Goal: Transaction & Acquisition: Purchase product/service

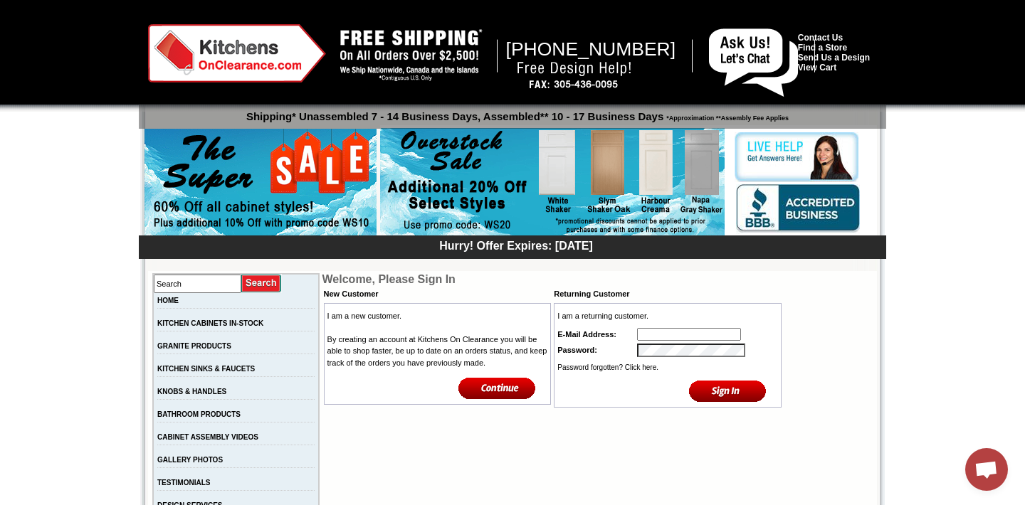
click at [647, 327] on td at bounding box center [708, 335] width 144 height 16
click at [649, 337] on input "text" at bounding box center [689, 334] width 104 height 13
type input "[EMAIL_ADDRESS][DOMAIN_NAME]"
click at [649, 372] on link "Password forgotten? Click here." at bounding box center [607, 368] width 101 height 8
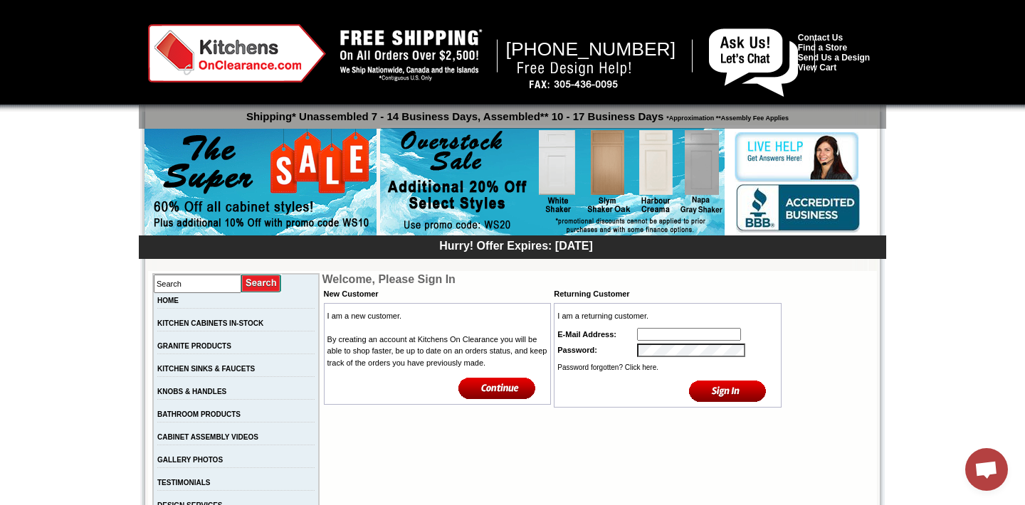
click at [665, 340] on input "text" at bounding box center [689, 334] width 104 height 13
type input "[EMAIL_ADDRESS][DOMAIN_NAME]"
click at [756, 398] on input "image" at bounding box center [728, 390] width 78 height 23
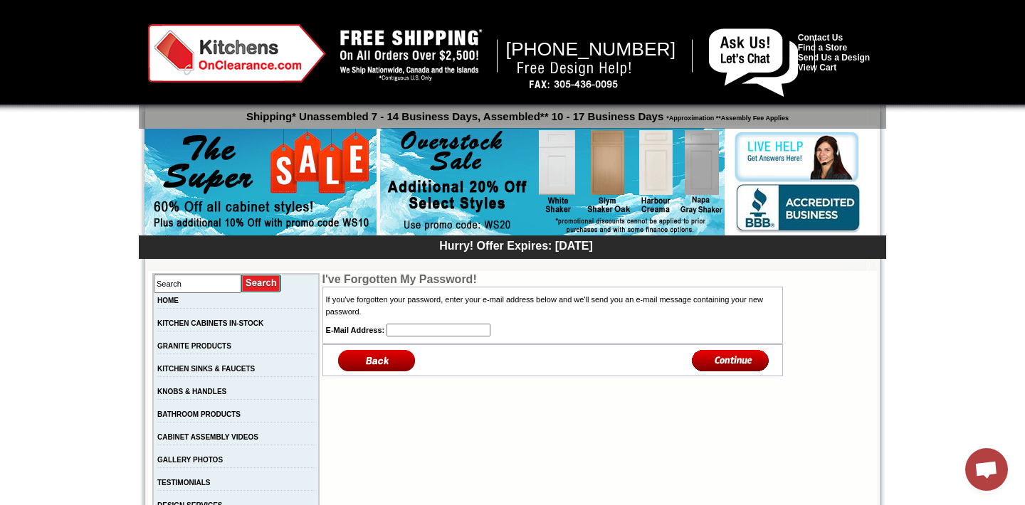
click at [434, 329] on input "text" at bounding box center [438, 330] width 104 height 13
type input "[EMAIL_ADDRESS][DOMAIN_NAME]"
click at [718, 366] on input "image" at bounding box center [731, 360] width 78 height 23
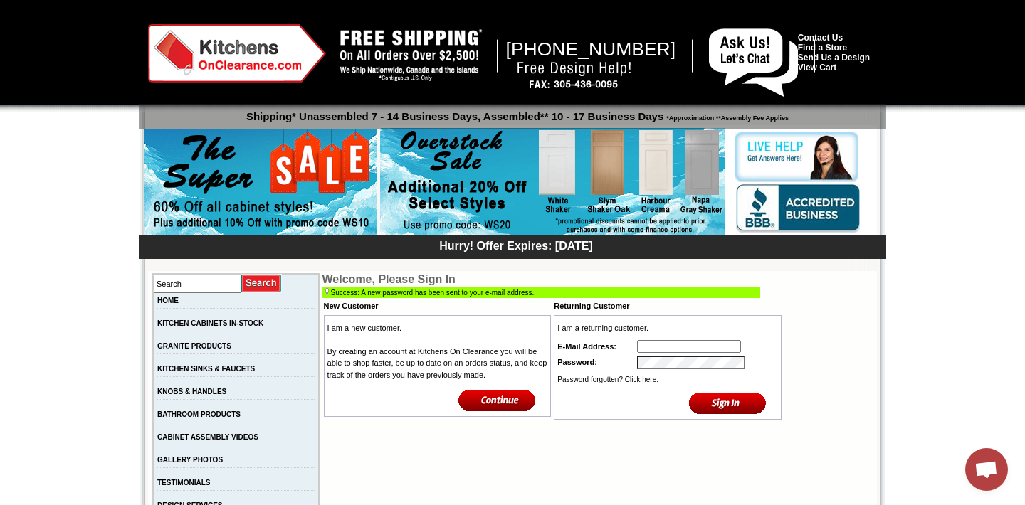
click at [673, 347] on input "text" at bounding box center [689, 346] width 104 height 13
type input "cmlot@bell.net"
click at [709, 401] on input "image" at bounding box center [728, 402] width 78 height 23
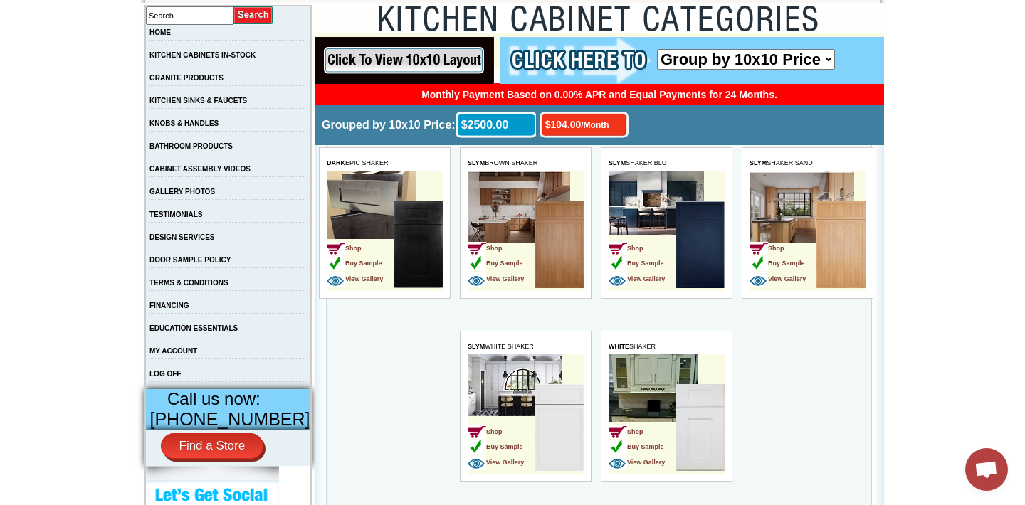
scroll to position [270, 0]
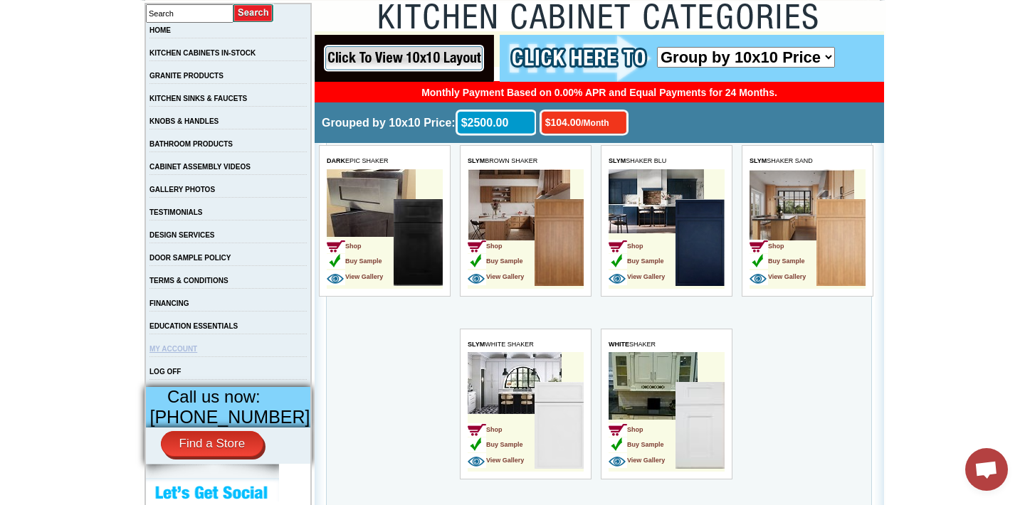
click at [189, 353] on link "MY ACCOUNT" at bounding box center [173, 349] width 48 height 8
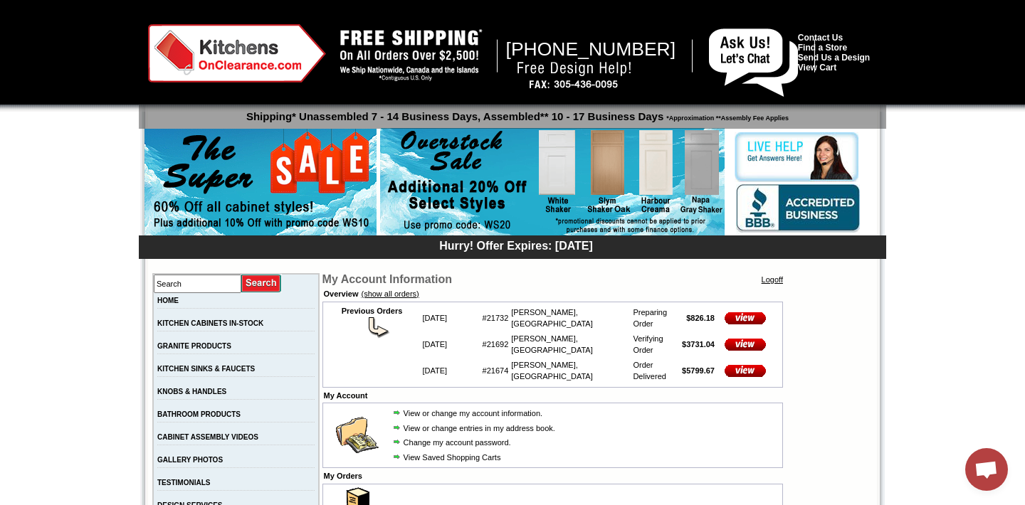
click at [740, 365] on img at bounding box center [745, 371] width 57 height 12
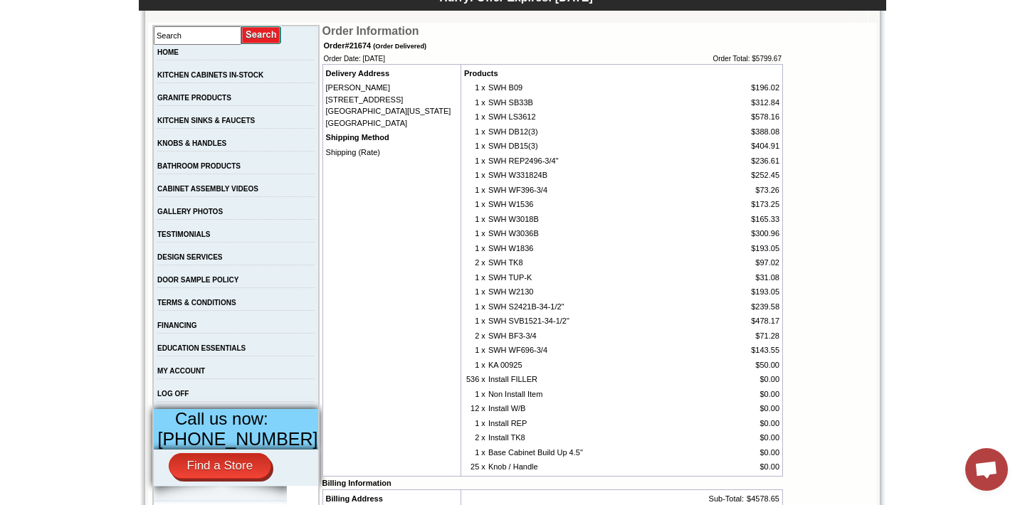
scroll to position [223, 0]
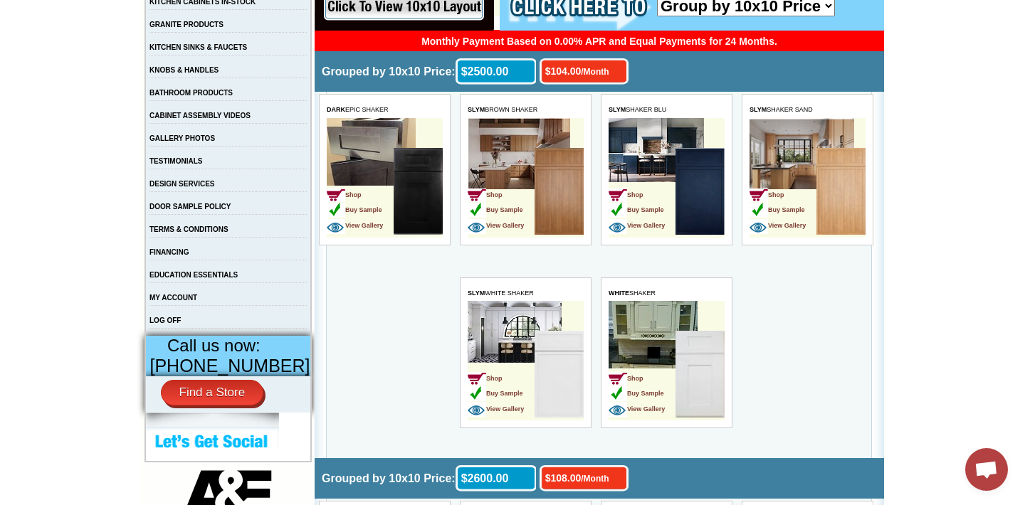
scroll to position [324, 0]
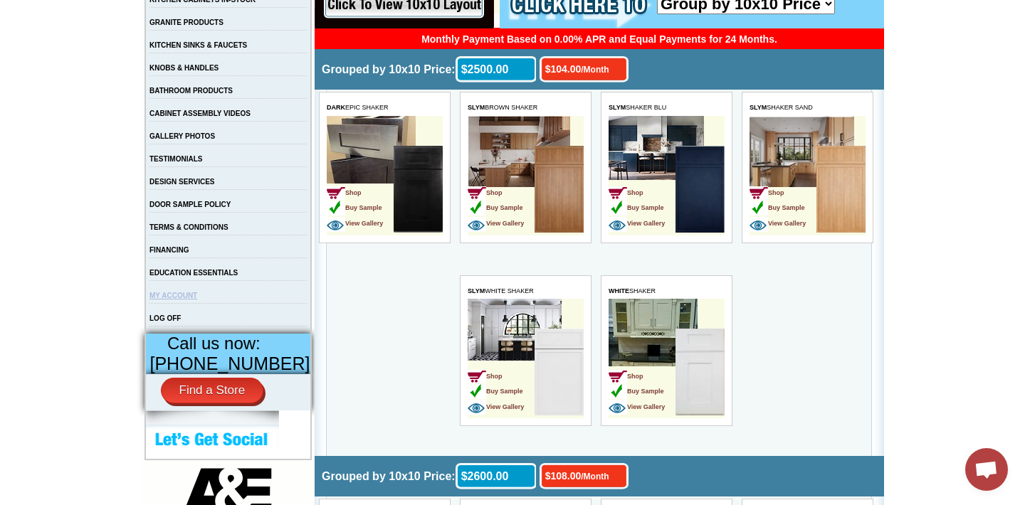
click at [189, 300] on link "MY ACCOUNT" at bounding box center [173, 296] width 48 height 8
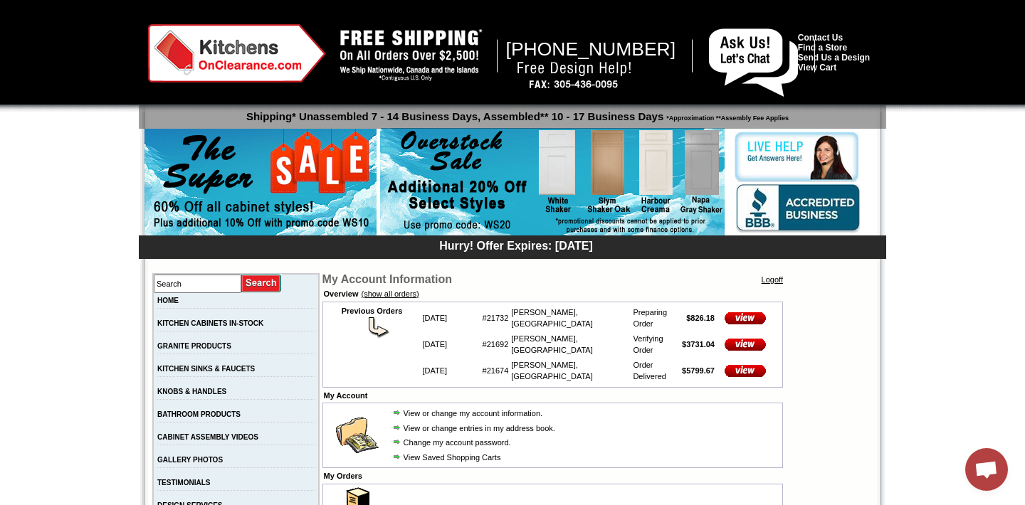
click at [750, 339] on img at bounding box center [745, 345] width 57 height 12
click at [746, 312] on img at bounding box center [745, 318] width 57 height 12
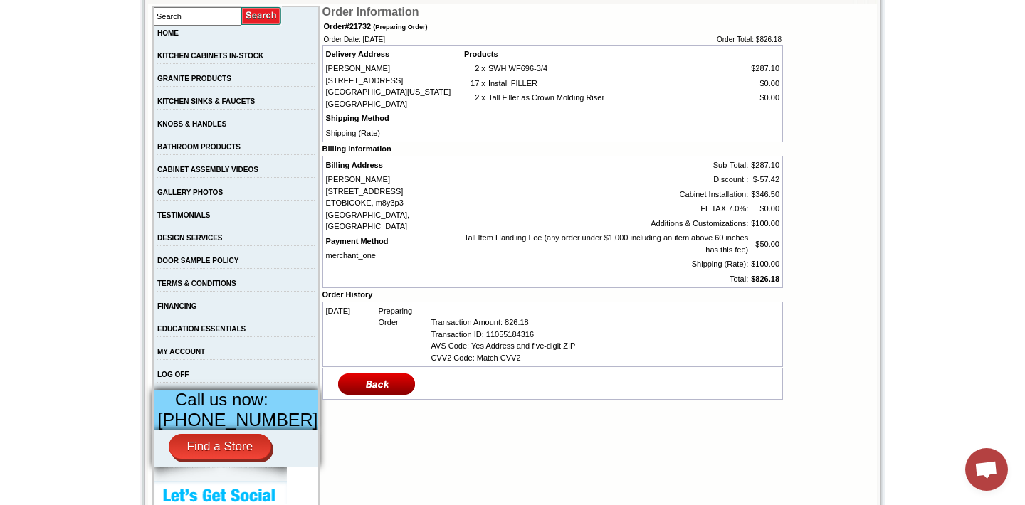
scroll to position [268, 0]
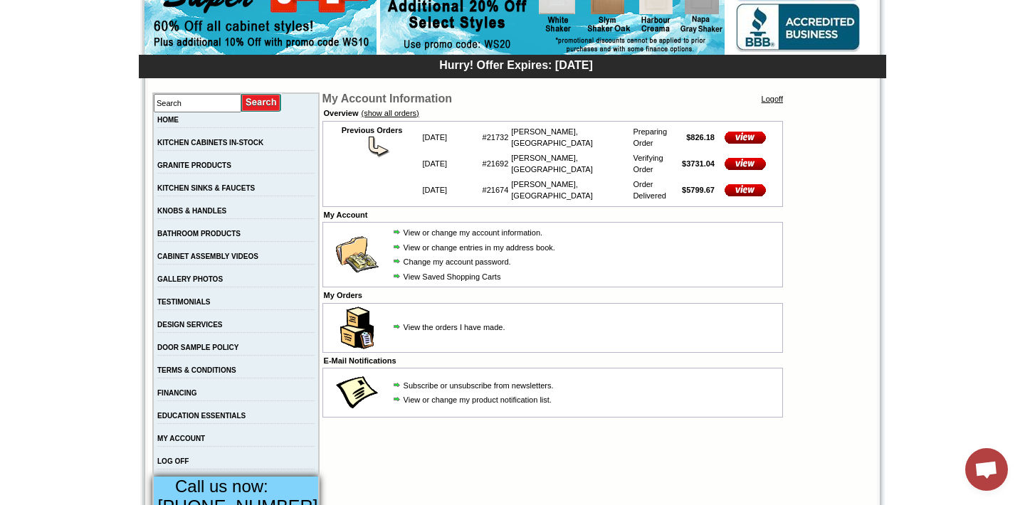
scroll to position [184, 0]
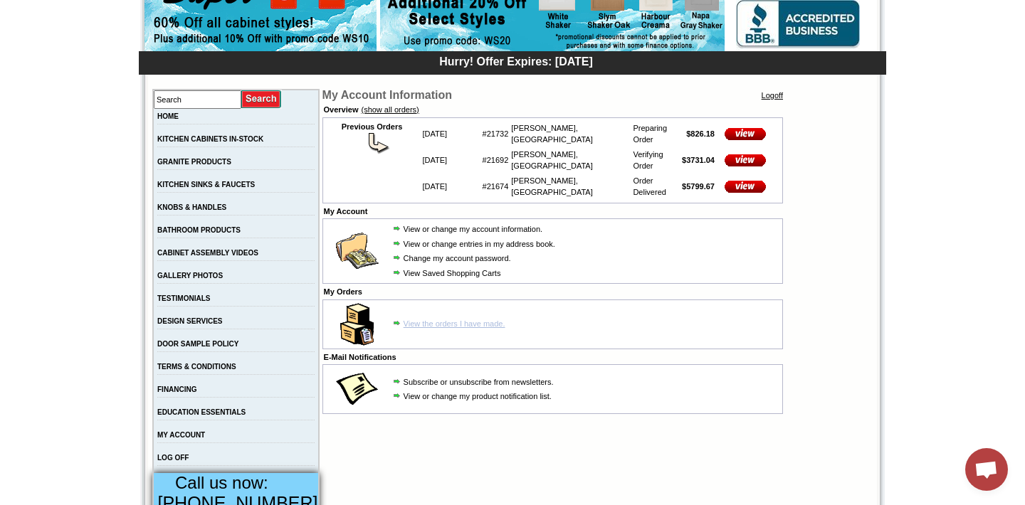
click at [439, 320] on link "View the orders I have made." at bounding box center [455, 324] width 102 height 9
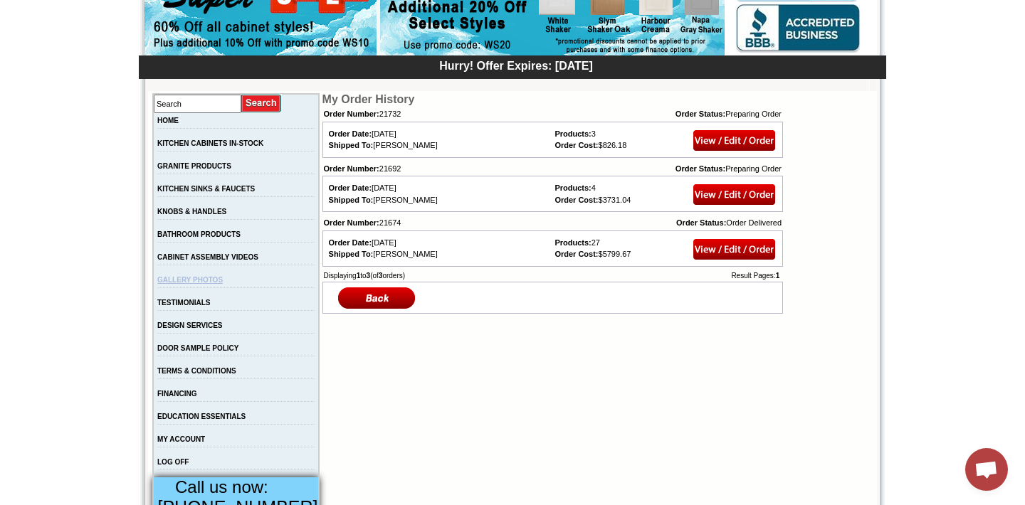
scroll to position [182, 0]
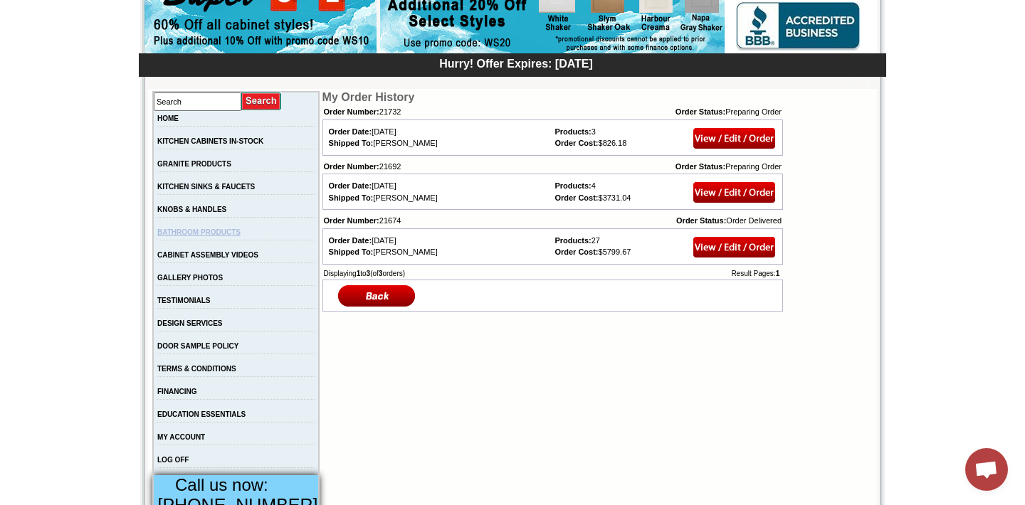
click at [184, 236] on link "BATHROOM PRODUCTS" at bounding box center [198, 232] width 83 height 8
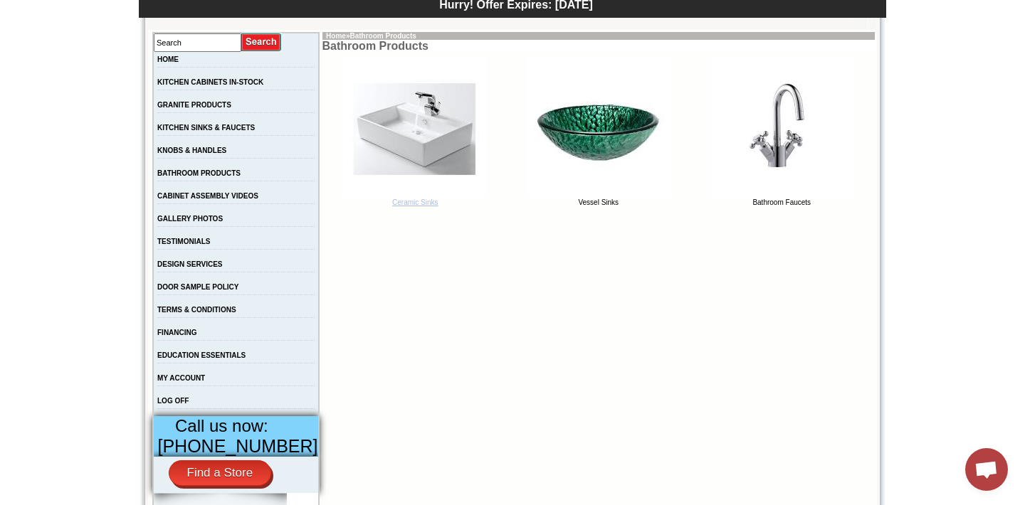
scroll to position [243, 0]
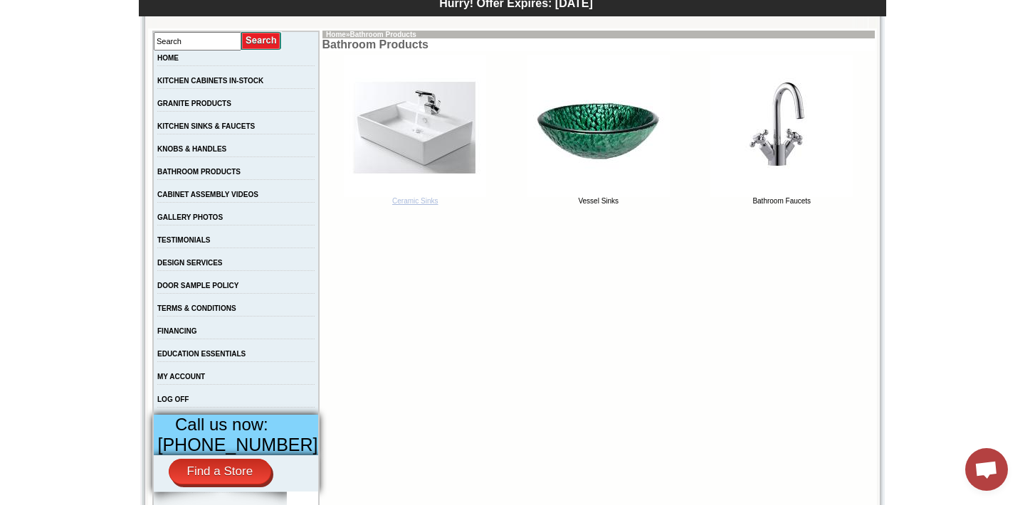
click at [389, 198] on link "Ceramic Sinks" at bounding box center [415, 198] width 142 height 14
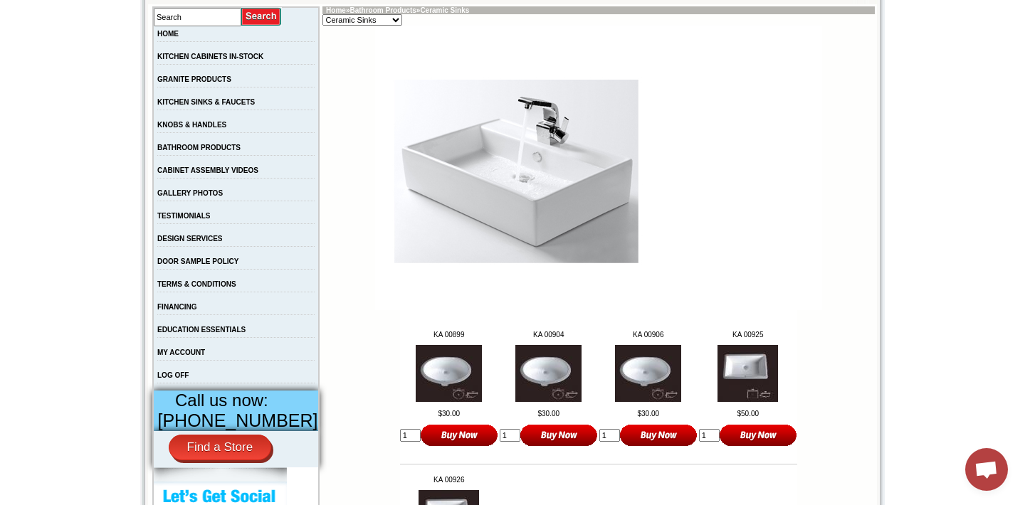
scroll to position [291, 0]
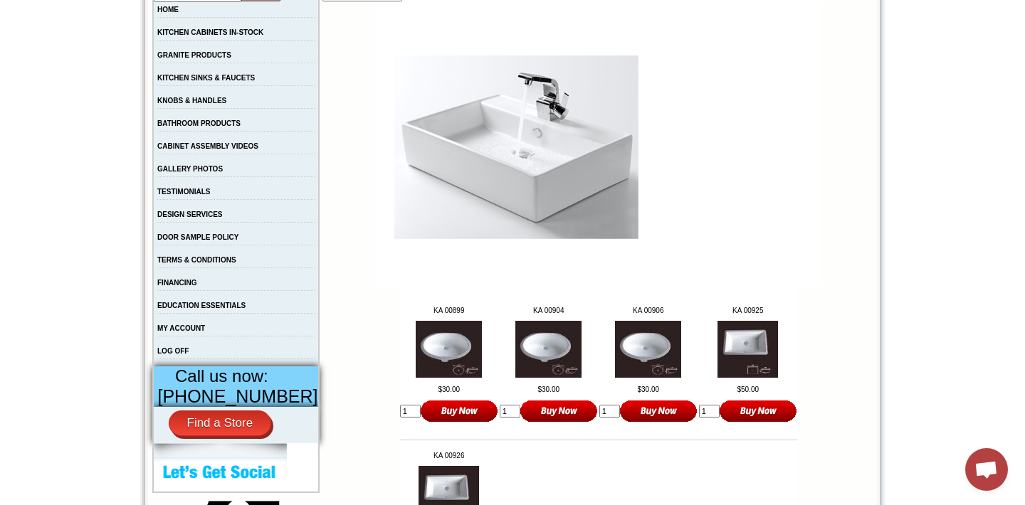
click at [725, 335] on img at bounding box center [747, 349] width 60 height 57
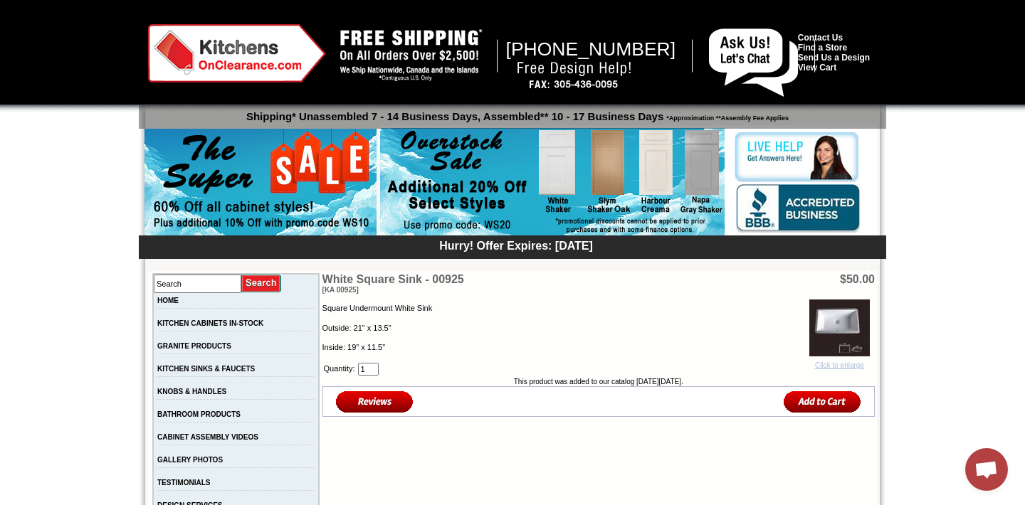
click at [844, 321] on img at bounding box center [839, 328] width 60 height 57
